Goal: Task Accomplishment & Management: Complete application form

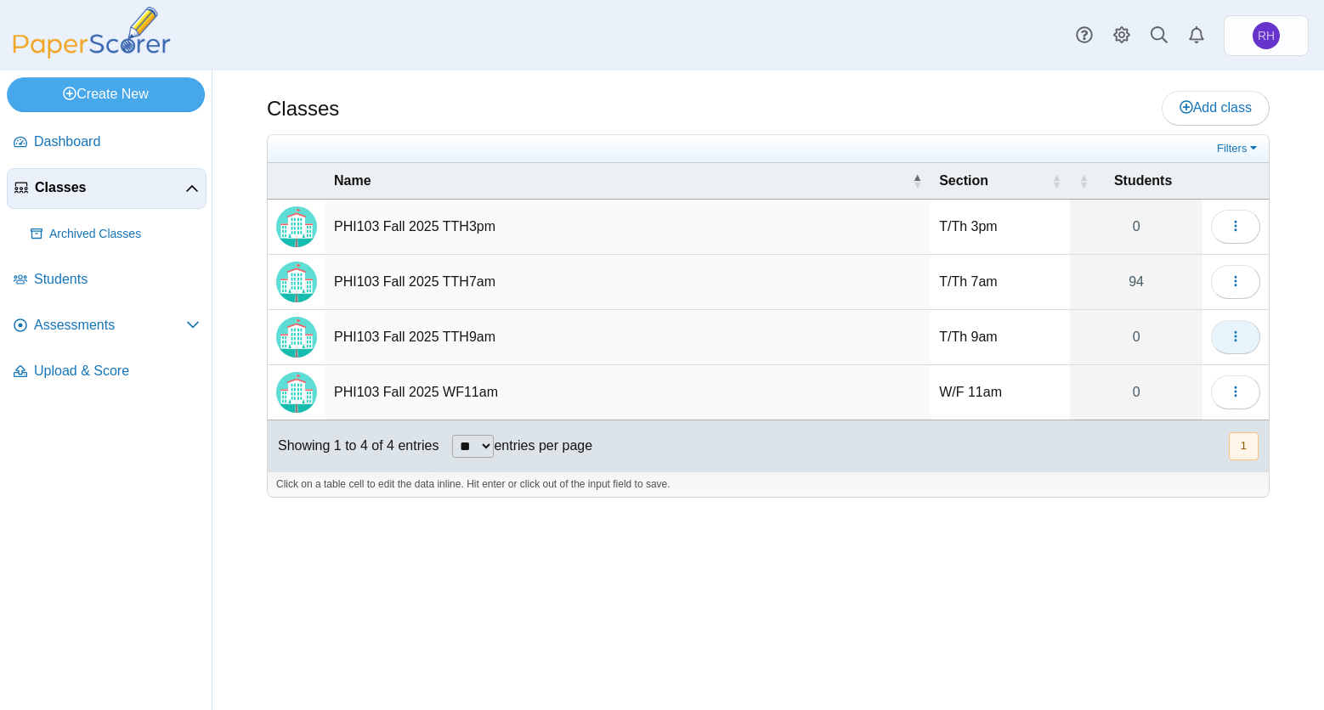
click at [1231, 326] on button "button" at bounding box center [1235, 337] width 49 height 34
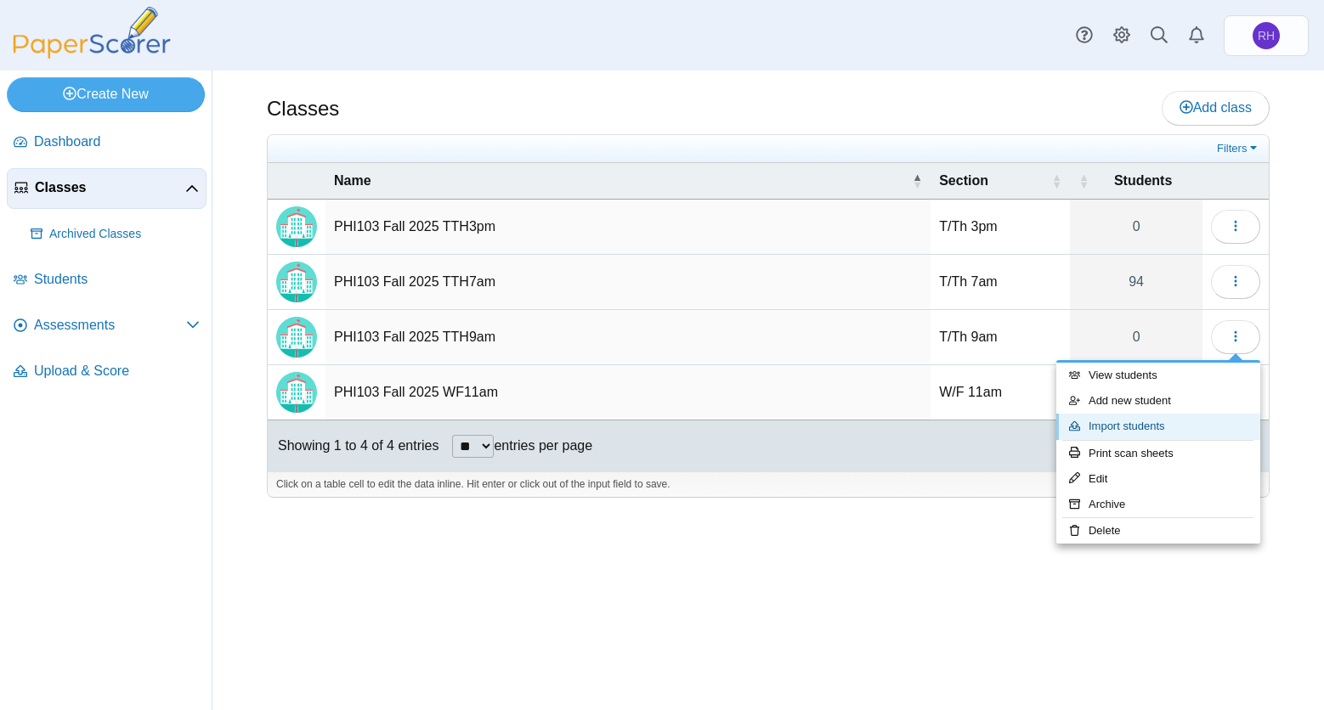
click at [1135, 429] on link "Import students" at bounding box center [1158, 426] width 204 height 25
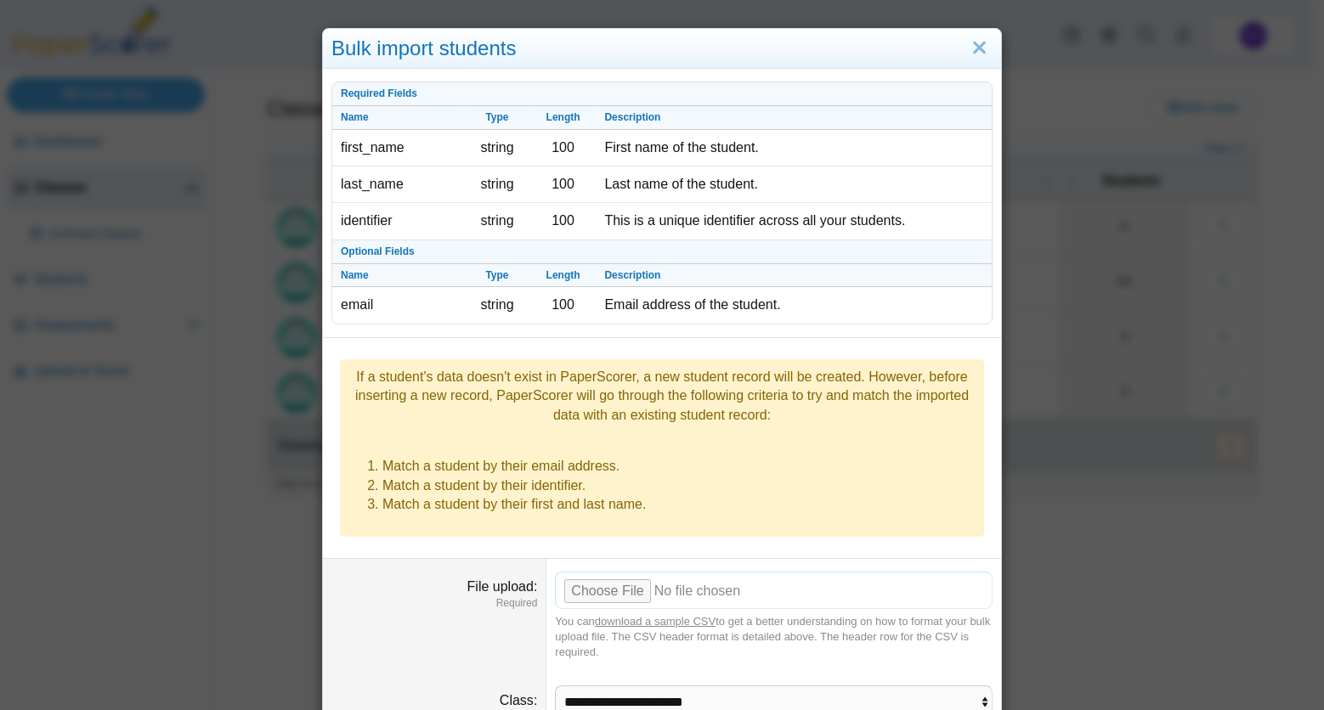
click at [578, 572] on input "File upload" at bounding box center [774, 590] width 438 height 37
type input "**********"
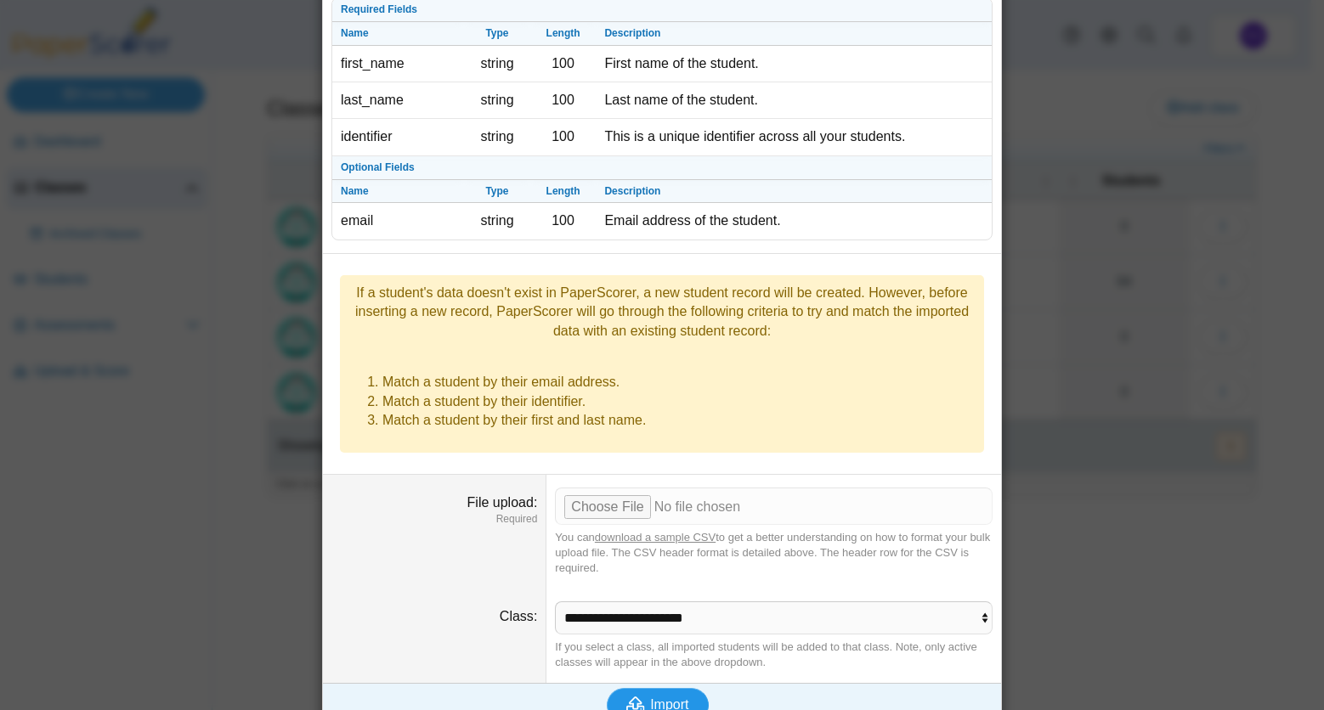
click at [684, 688] on button "Import" at bounding box center [658, 705] width 102 height 34
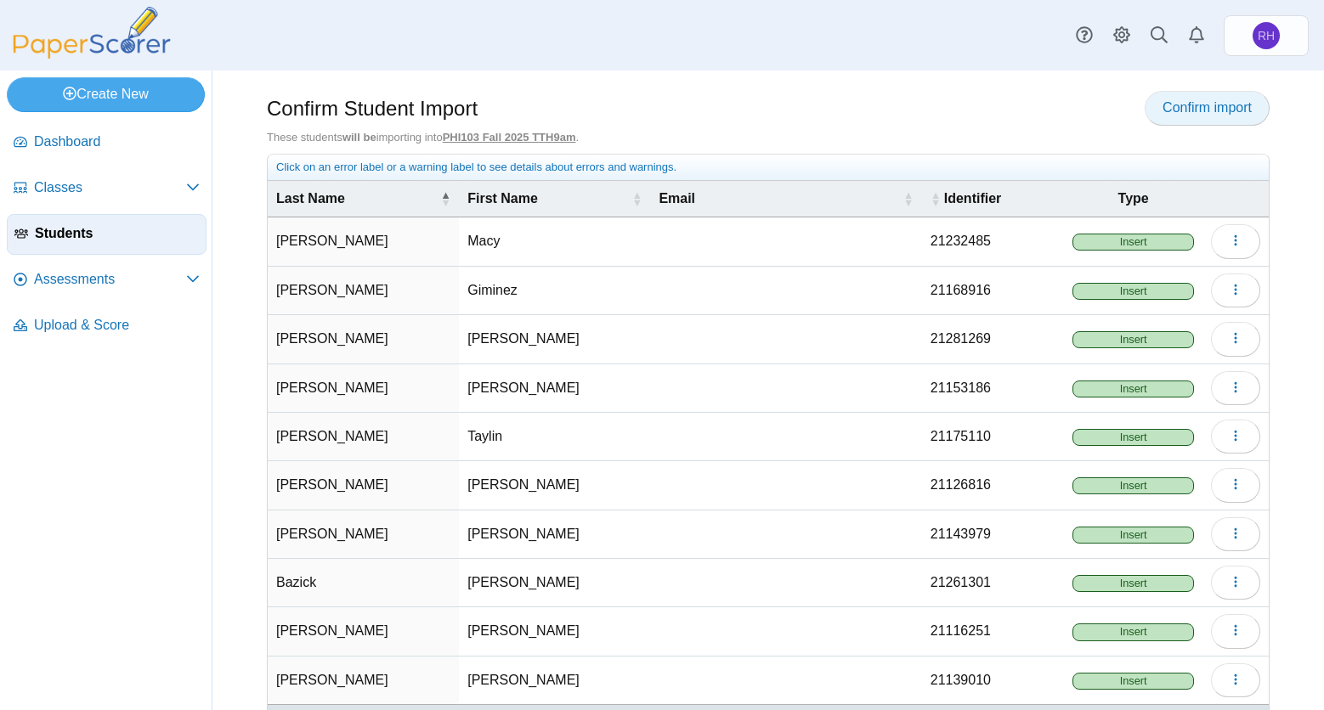
click at [1196, 103] on span "Confirm import" at bounding box center [1206, 107] width 89 height 14
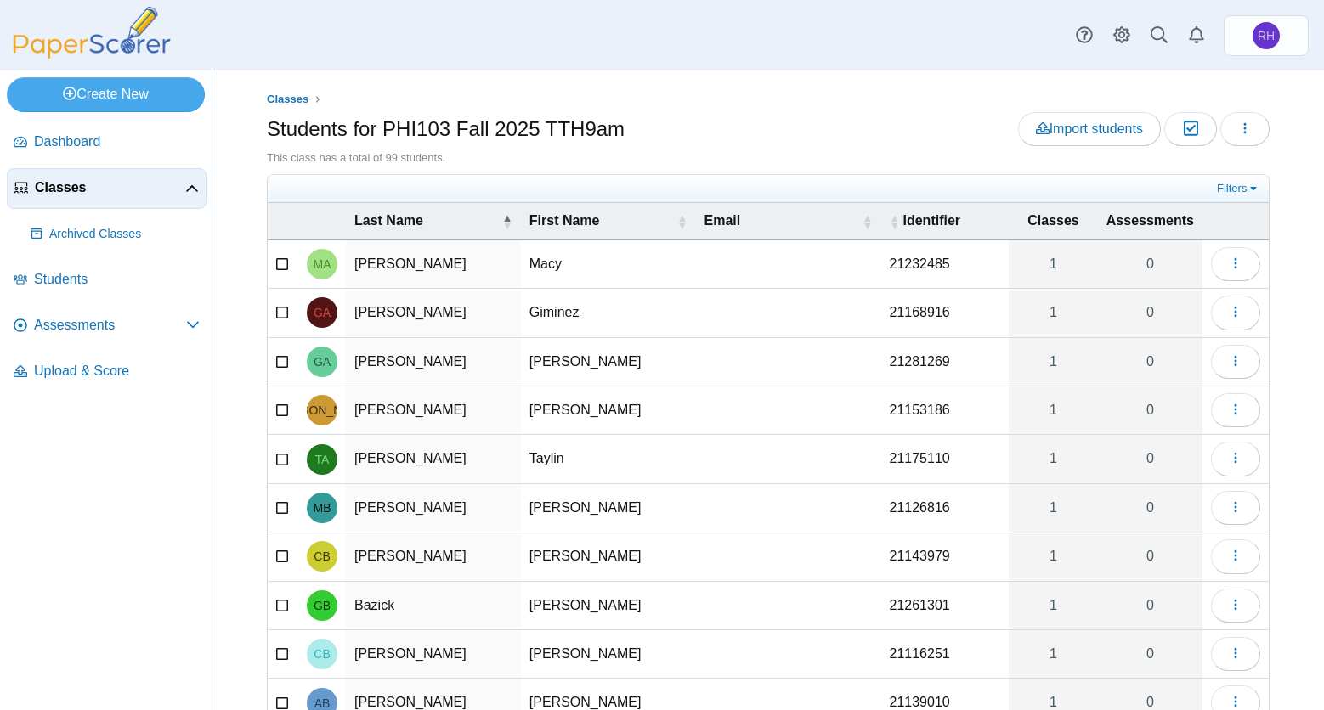
scroll to position [110, 0]
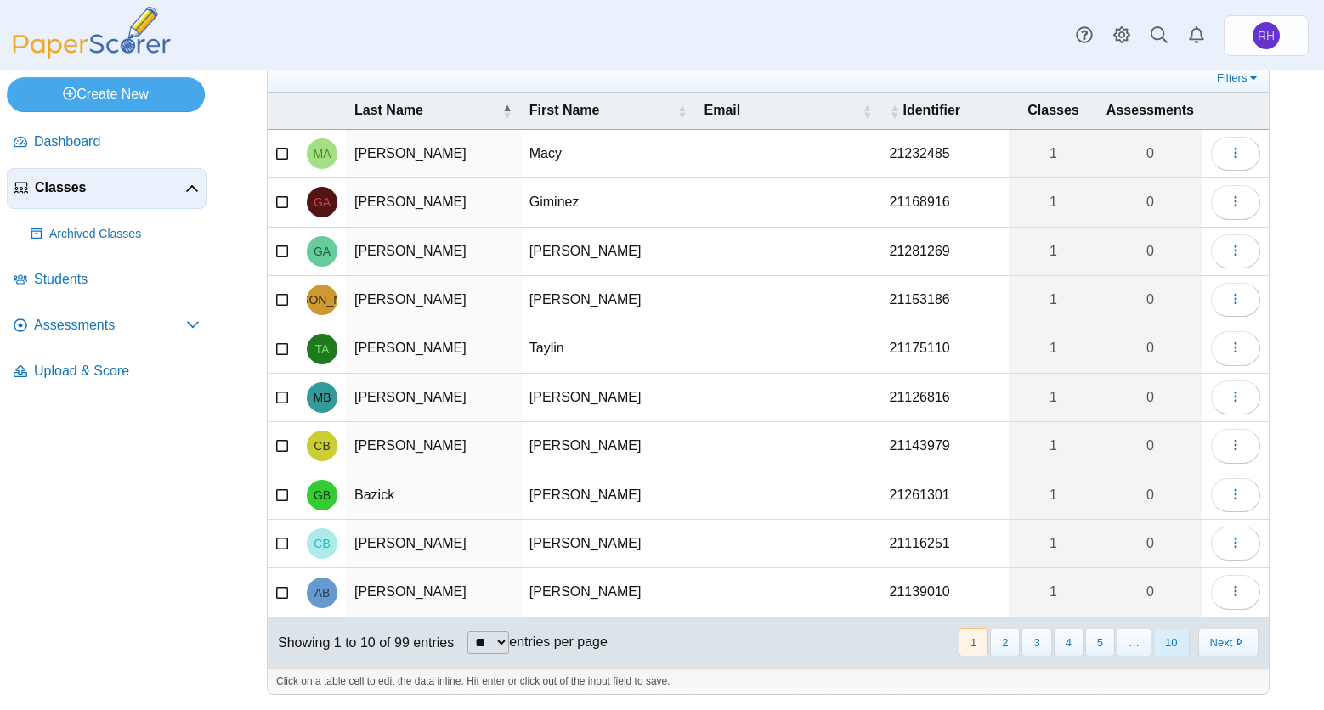
click at [1153, 636] on button "10" at bounding box center [1171, 643] width 36 height 28
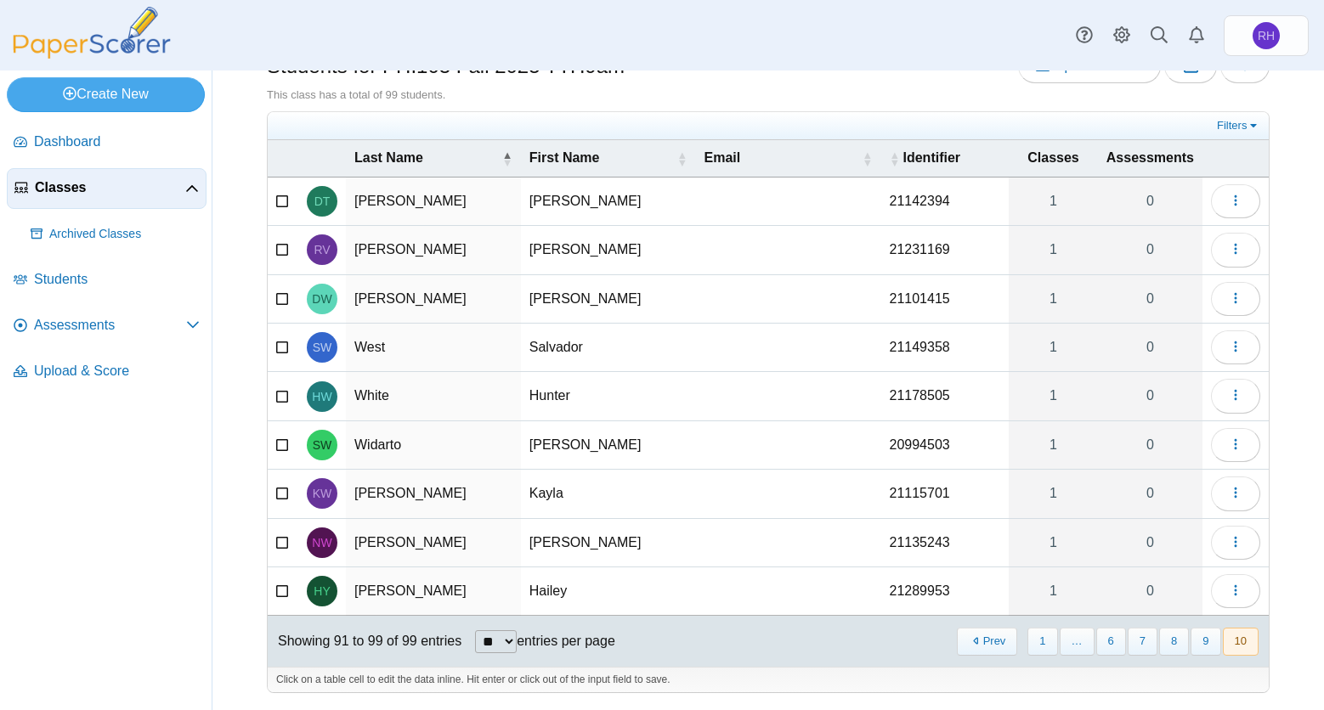
scroll to position [62, 0]
click at [1029, 640] on button "1" at bounding box center [1042, 643] width 30 height 28
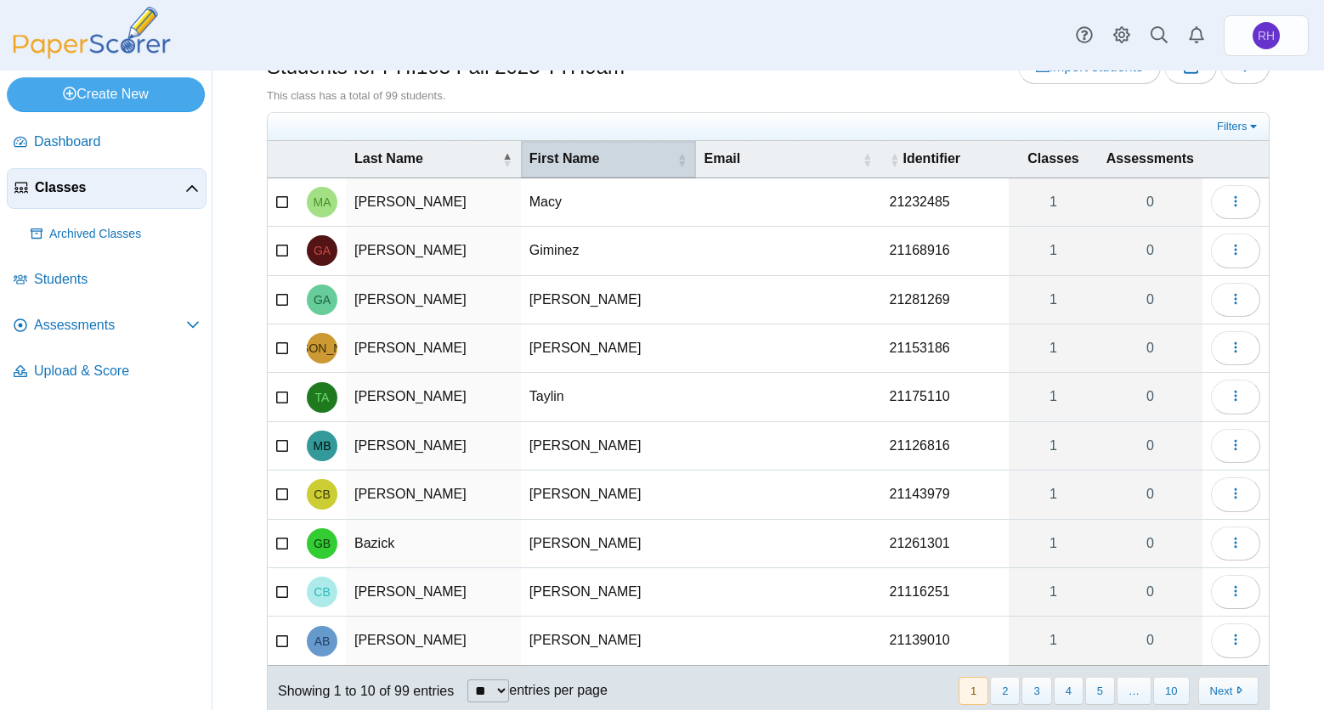
click at [594, 143] on th "First Name" at bounding box center [608, 159] width 175 height 37
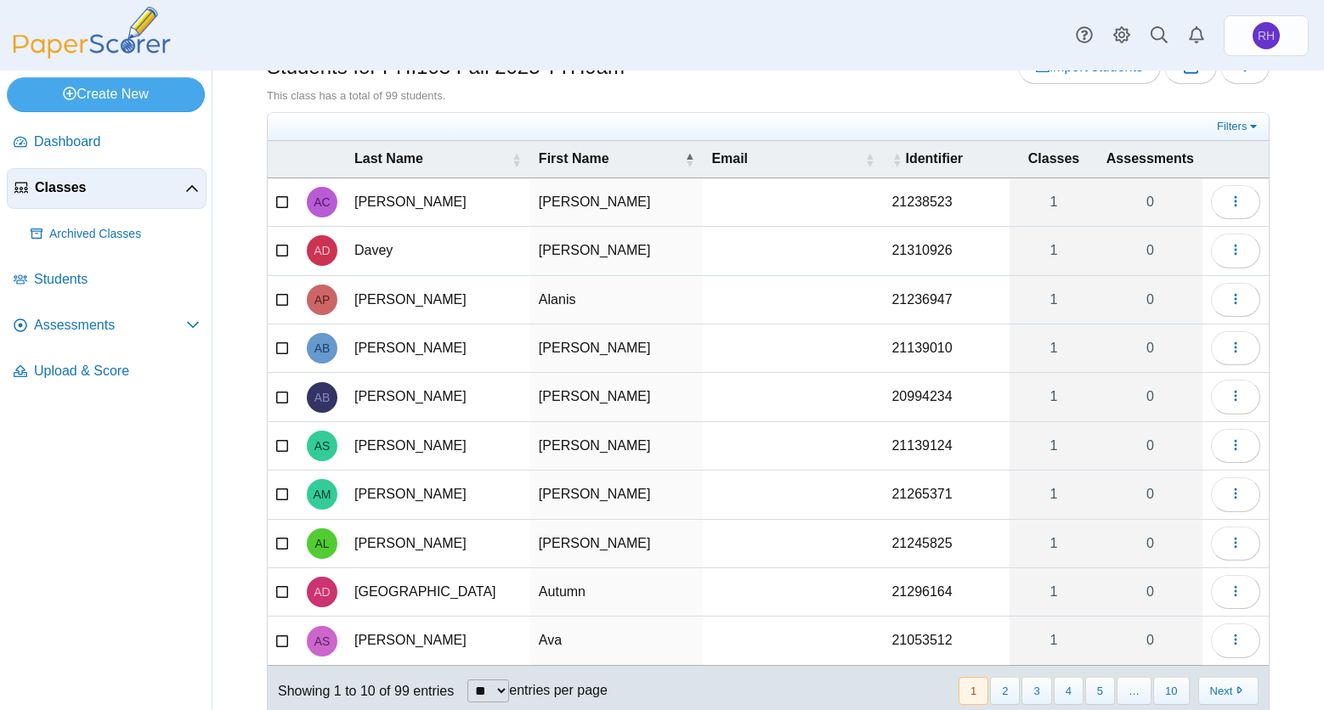
click at [68, 182] on span "Classes" at bounding box center [110, 187] width 150 height 19
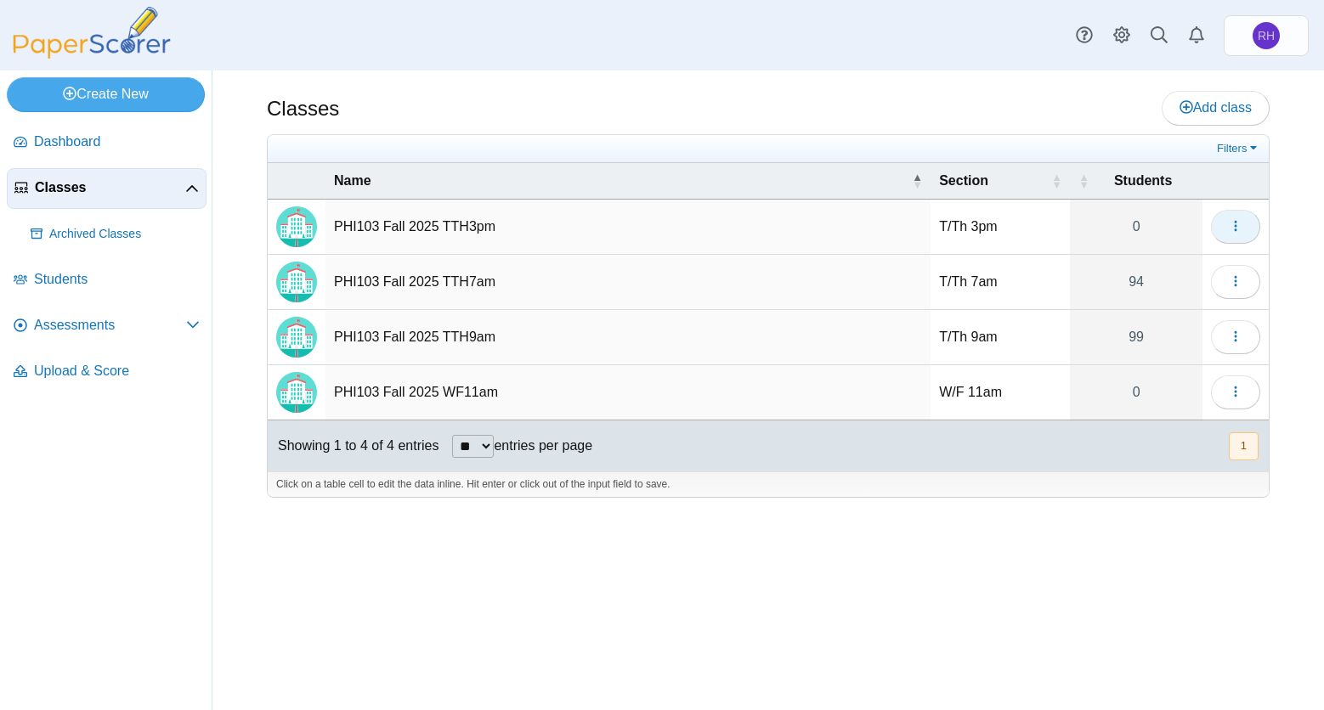
click at [1229, 220] on icon "button" at bounding box center [1236, 226] width 14 height 14
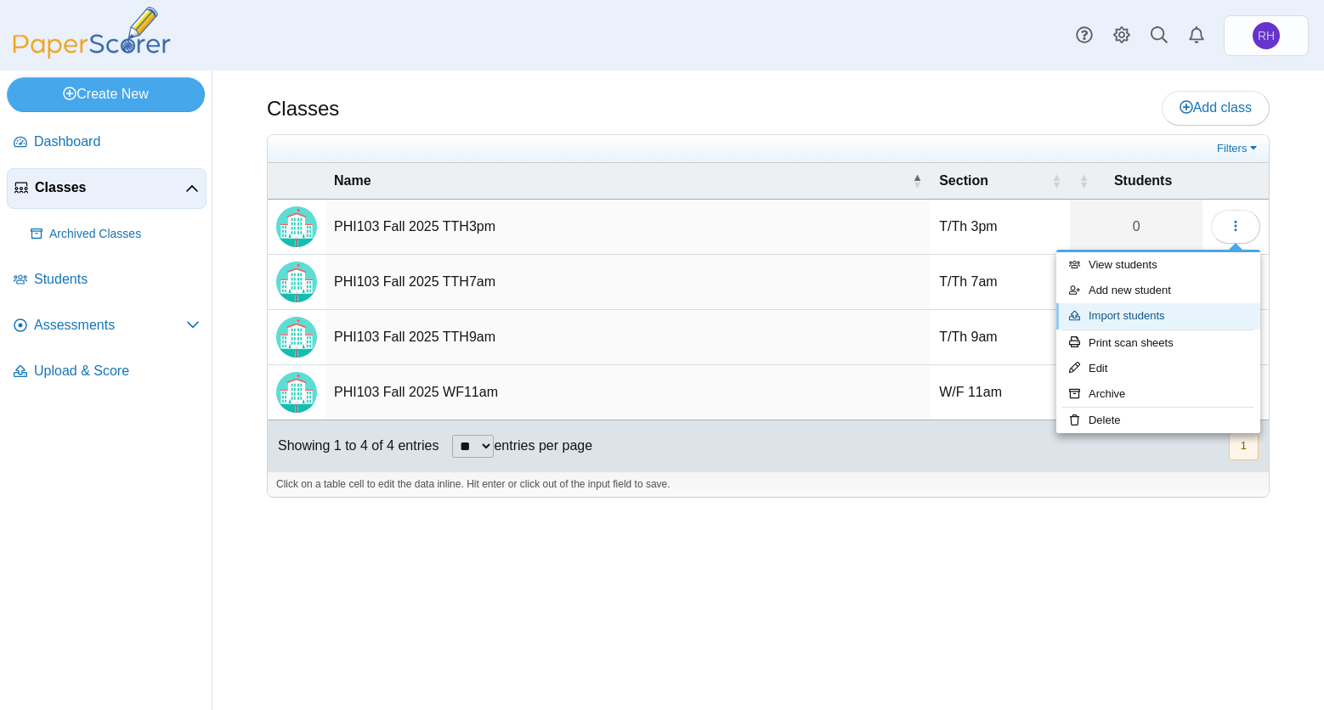
click at [1172, 311] on link "Import students" at bounding box center [1158, 315] width 204 height 25
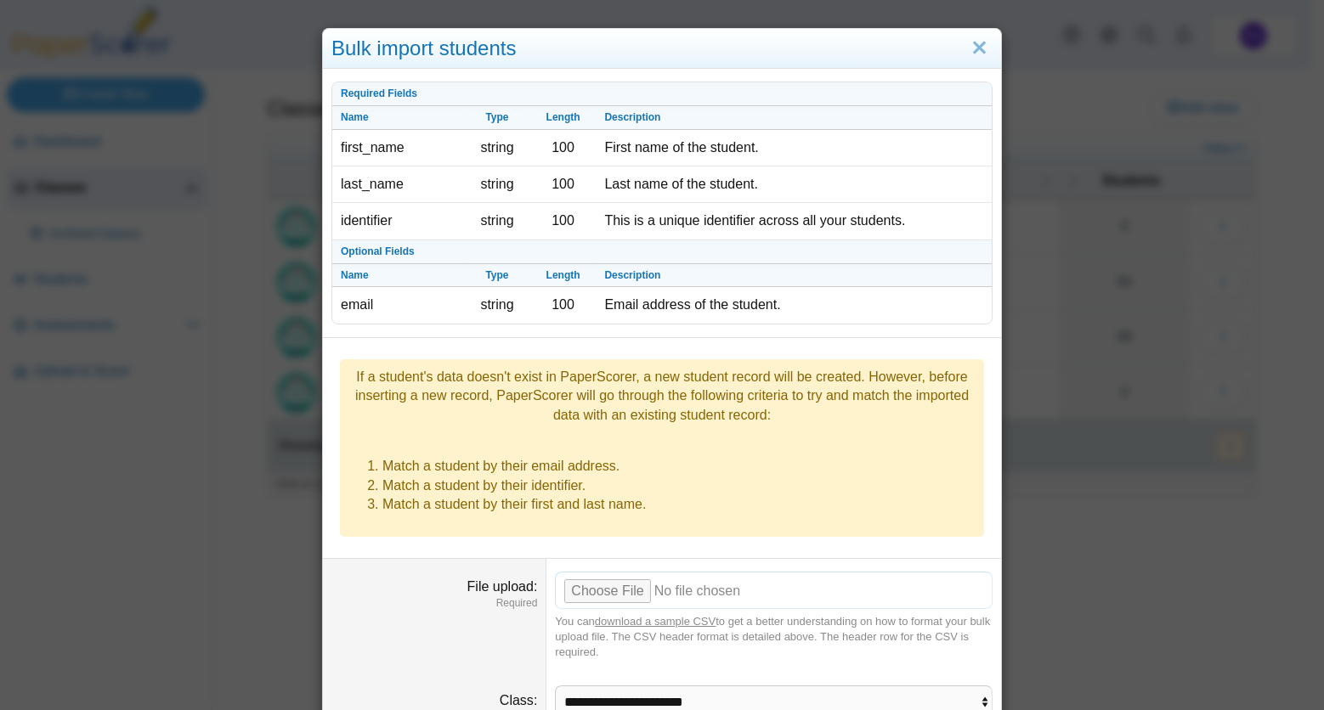
click at [602, 572] on input "File upload" at bounding box center [774, 590] width 438 height 37
type input "**********"
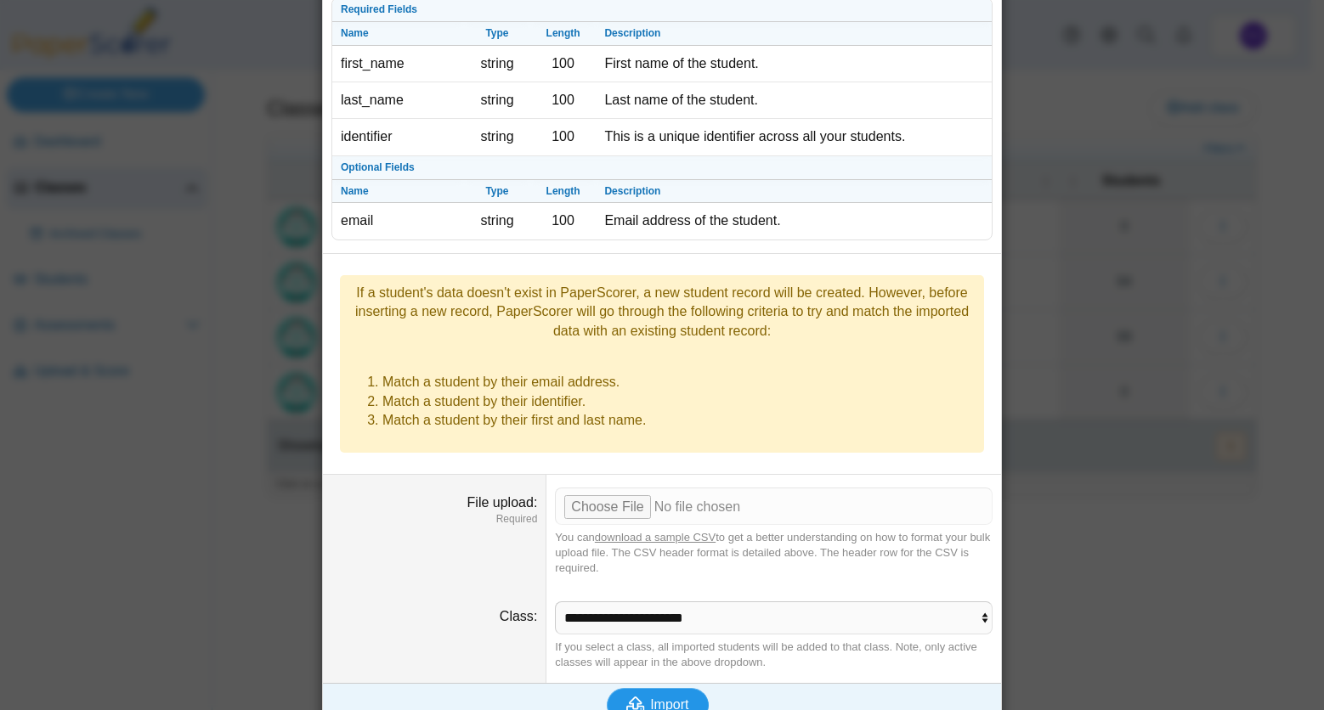
click at [667, 688] on button "Import" at bounding box center [658, 705] width 102 height 34
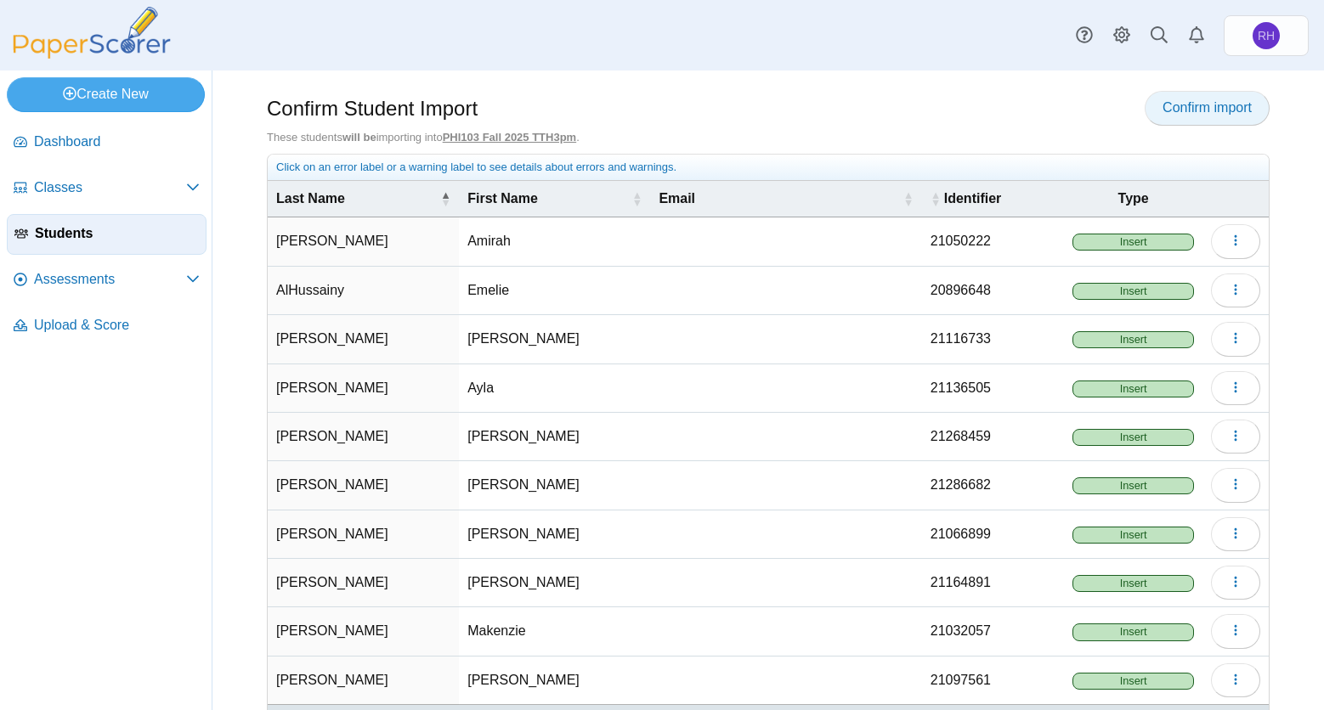
click at [1197, 107] on span "Confirm import" at bounding box center [1206, 107] width 89 height 14
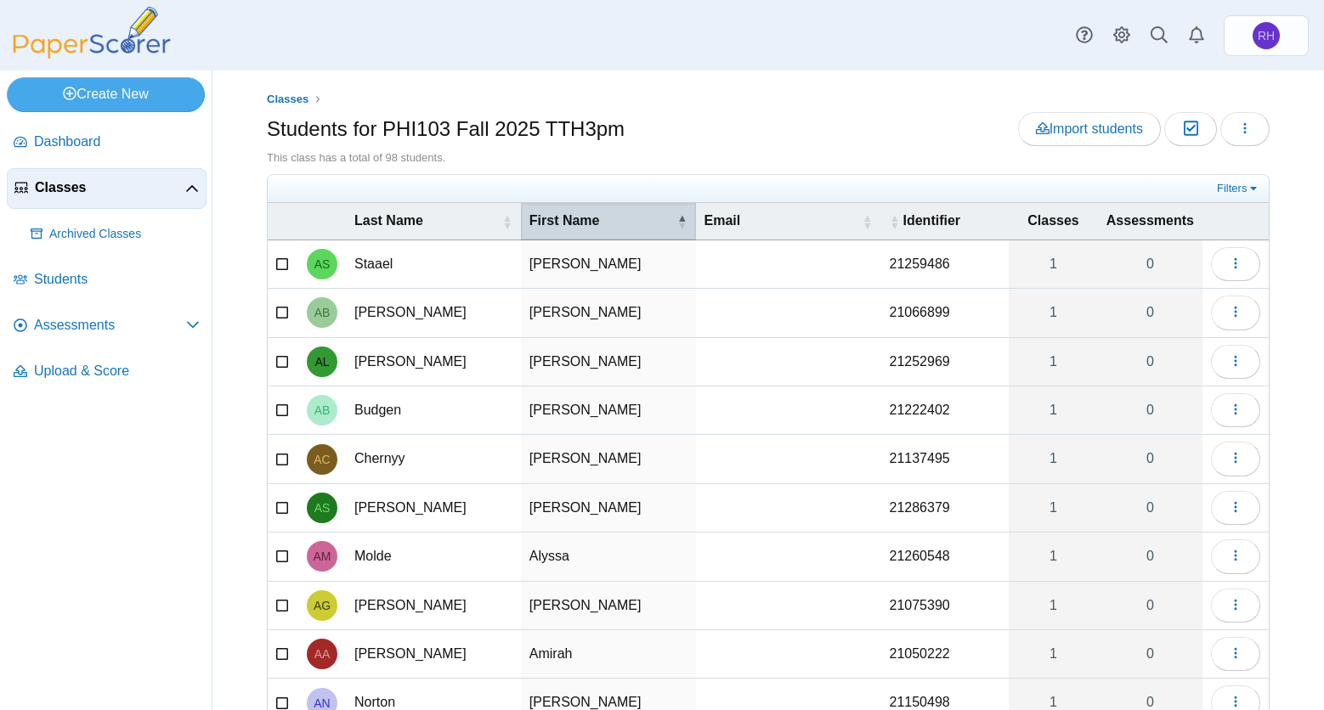
click at [522, 210] on th "First Name" at bounding box center [608, 221] width 175 height 37
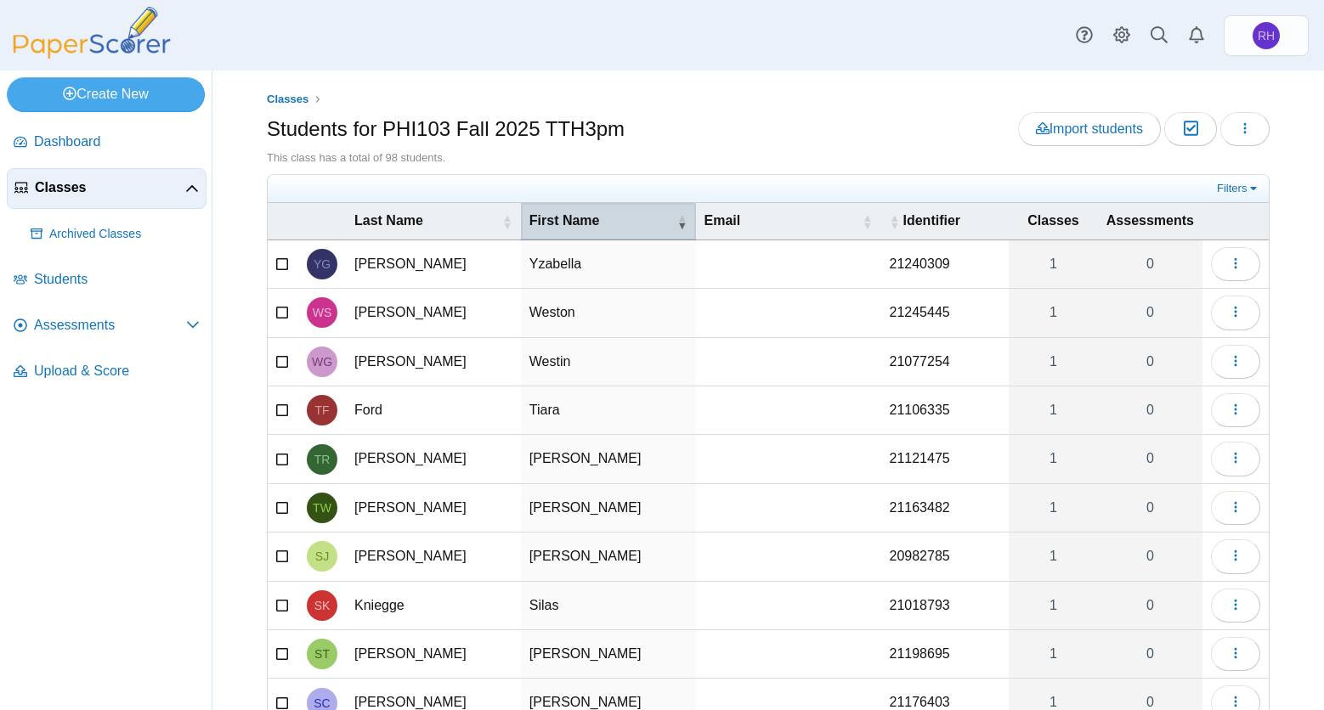
click at [554, 218] on span "First Name" at bounding box center [601, 221] width 144 height 19
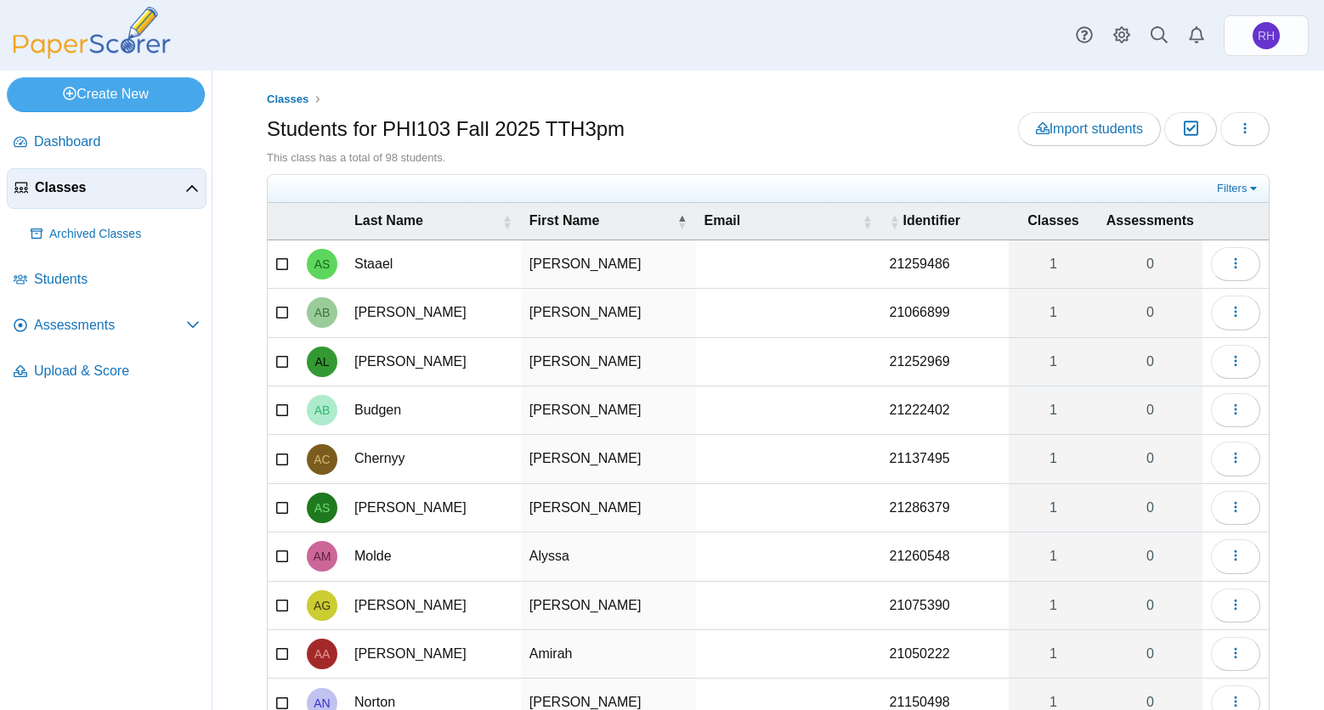
click at [88, 184] on span "Classes" at bounding box center [110, 187] width 150 height 19
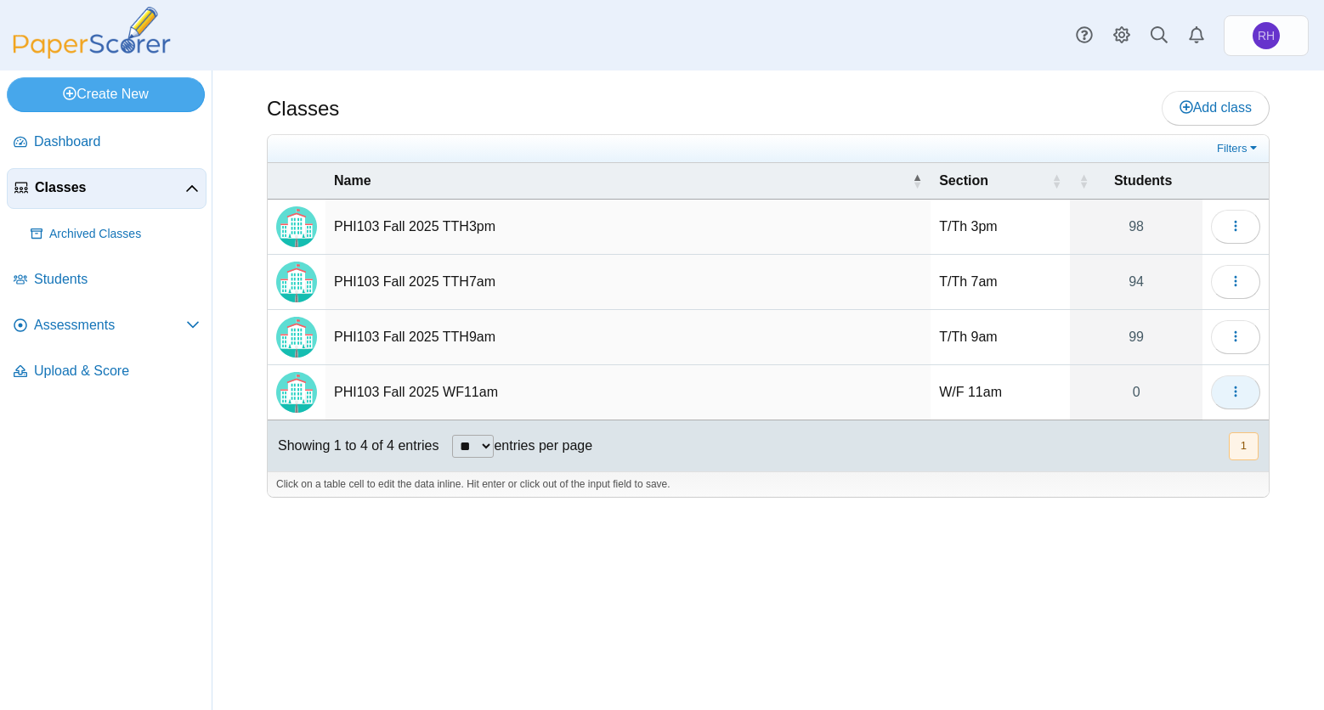
click at [1233, 386] on icon "button" at bounding box center [1236, 392] width 14 height 14
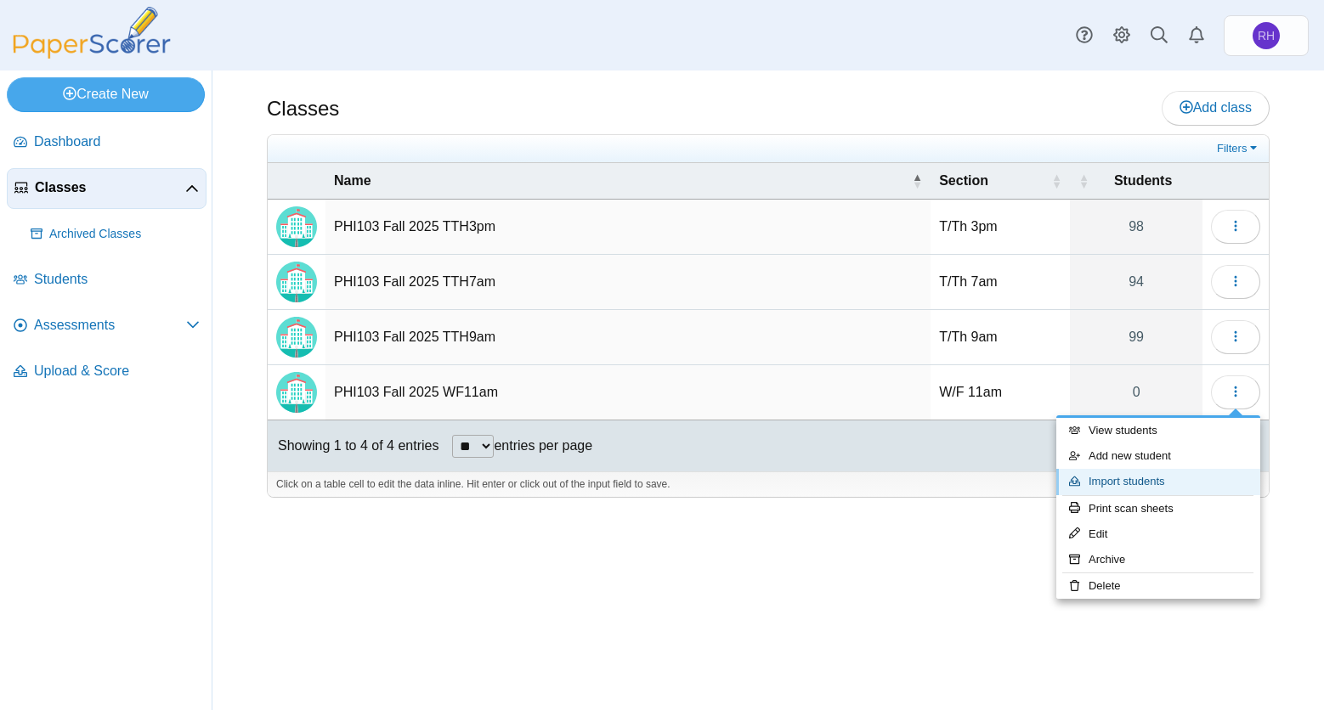
click at [1156, 478] on link "Import students" at bounding box center [1158, 481] width 204 height 25
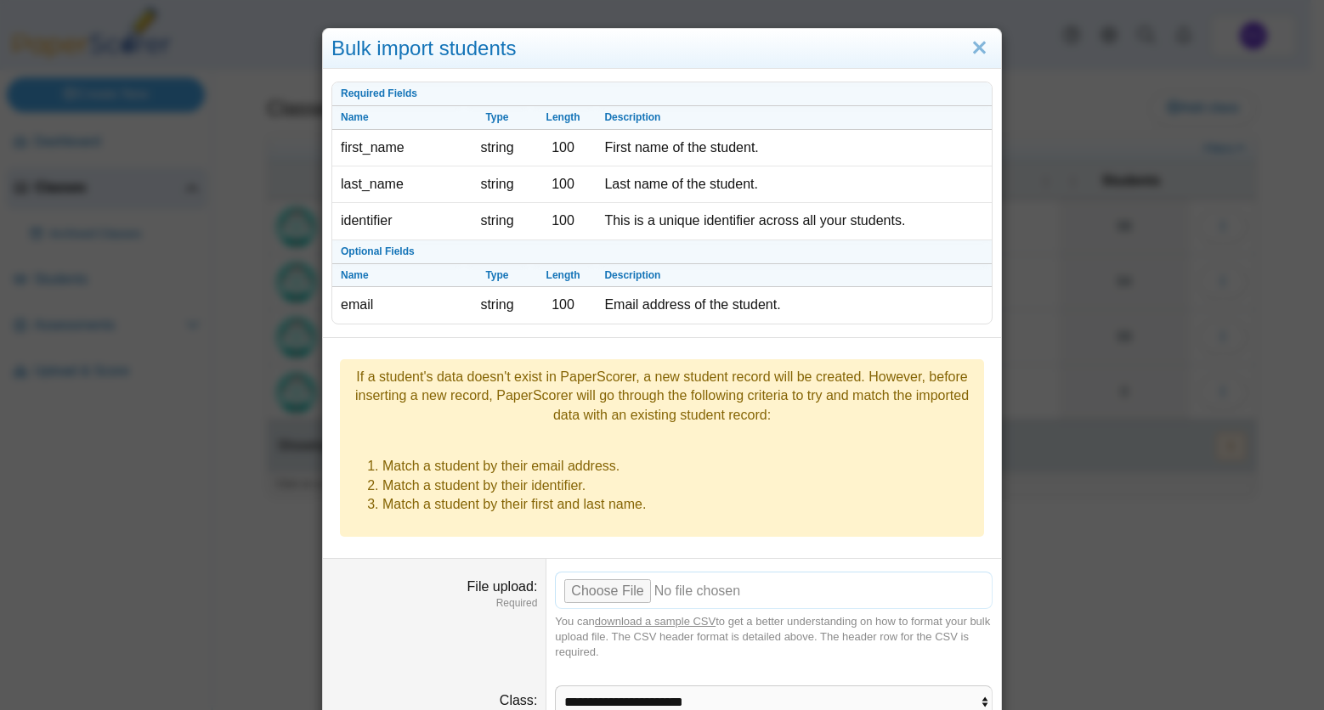
click at [614, 572] on input "File upload" at bounding box center [774, 590] width 438 height 37
click at [615, 572] on input "File upload" at bounding box center [774, 590] width 438 height 37
type input "**********"
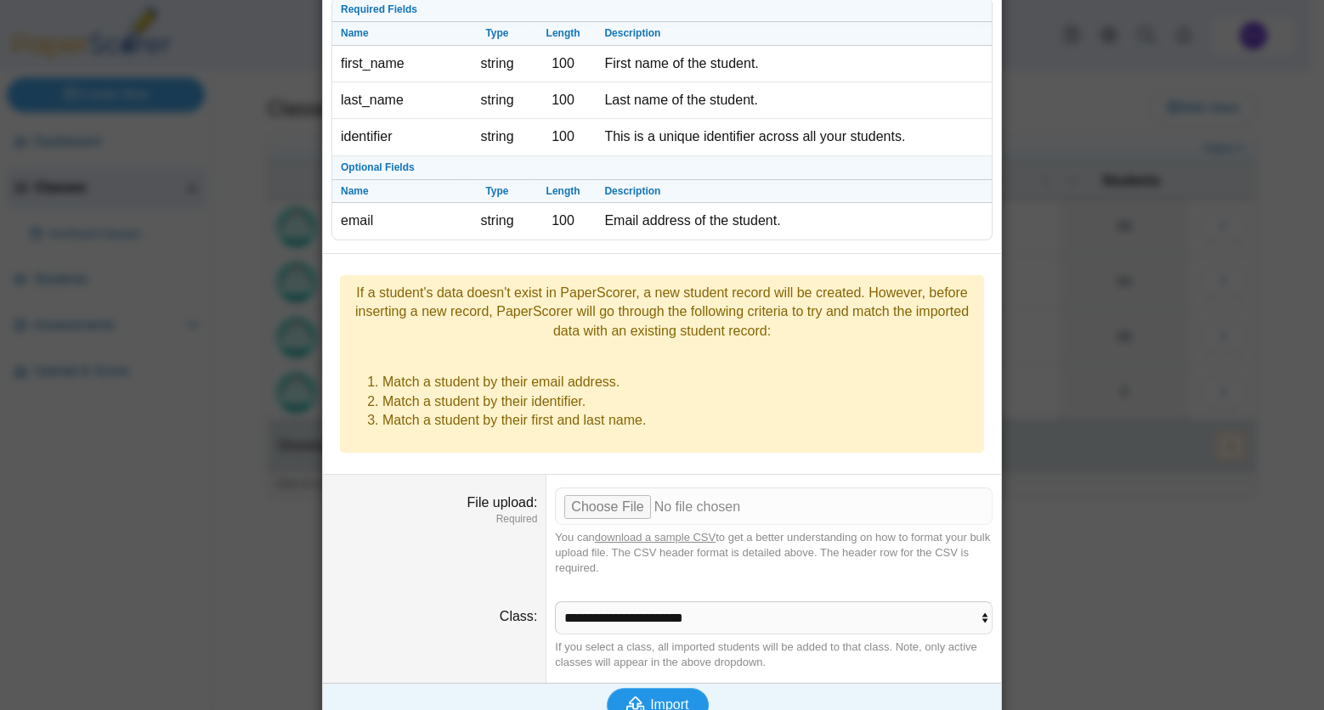
click at [685, 688] on button "Import" at bounding box center [658, 705] width 102 height 34
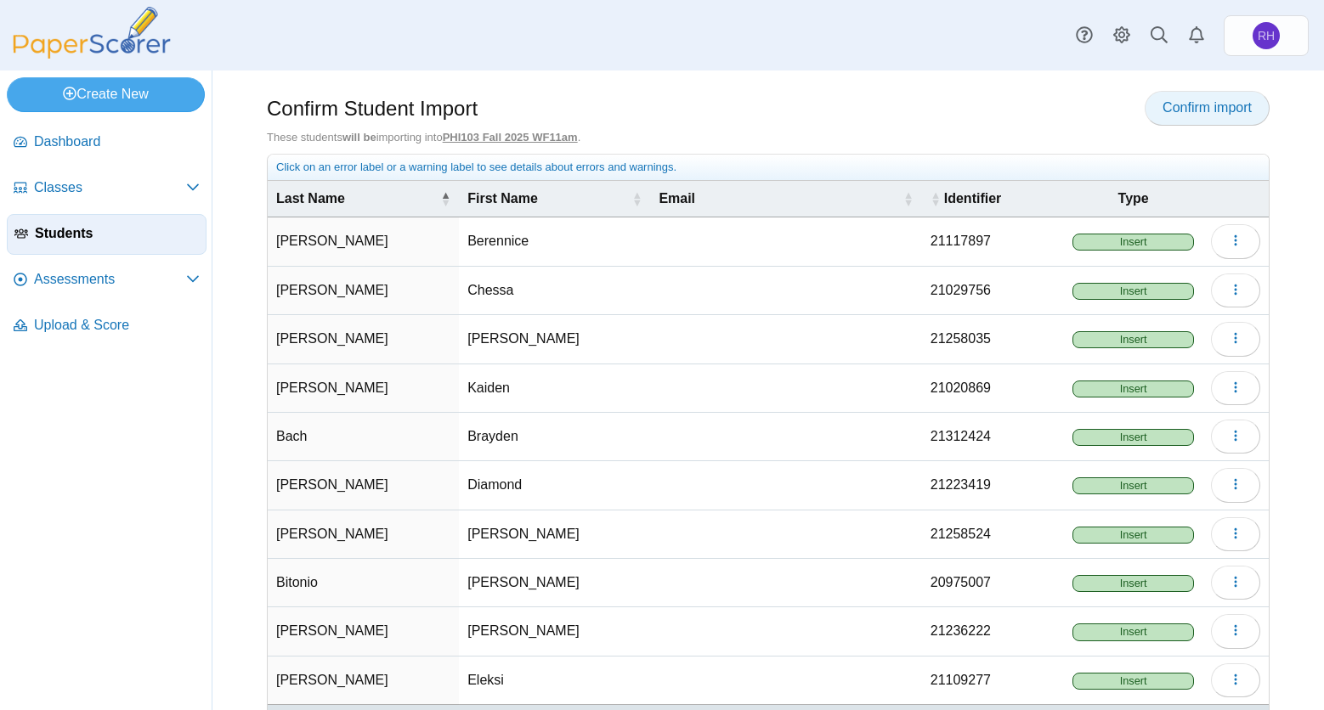
click at [1195, 107] on span "Confirm import" at bounding box center [1206, 107] width 89 height 14
